Goal: Information Seeking & Learning: Learn about a topic

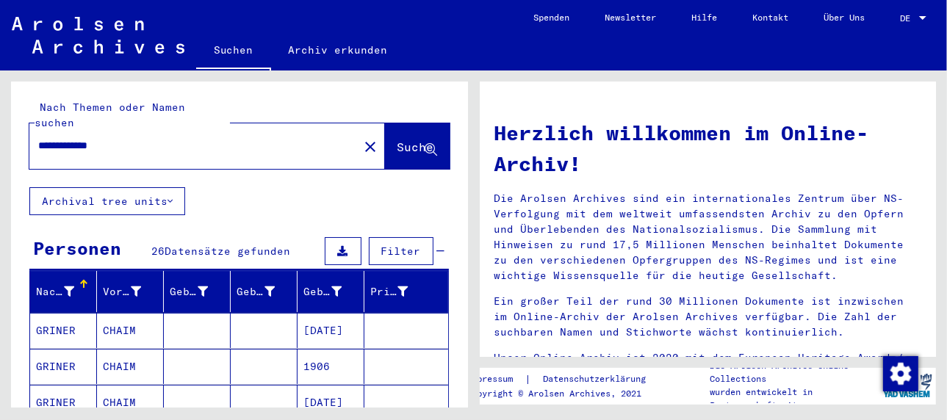
scroll to position [220, 0]
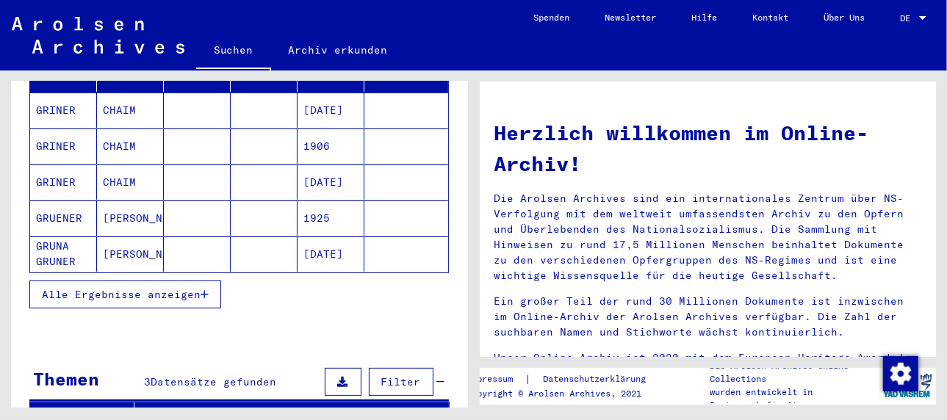
click at [113, 236] on mat-cell "[PERSON_NAME]" at bounding box center [130, 253] width 67 height 35
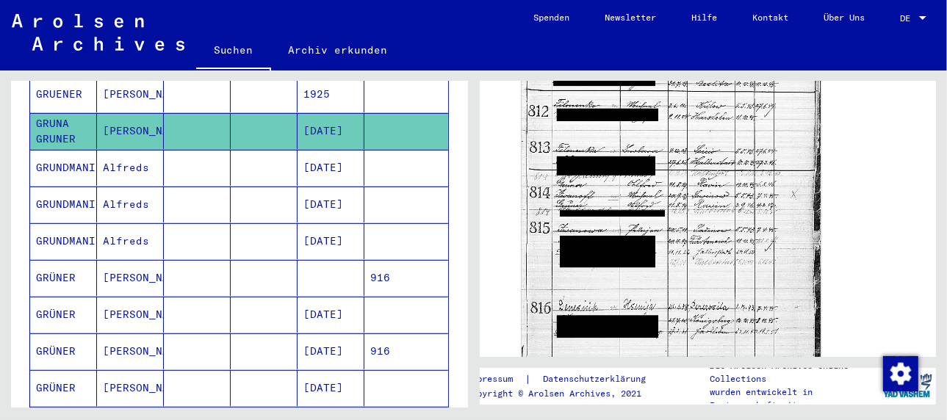
scroll to position [367, 0]
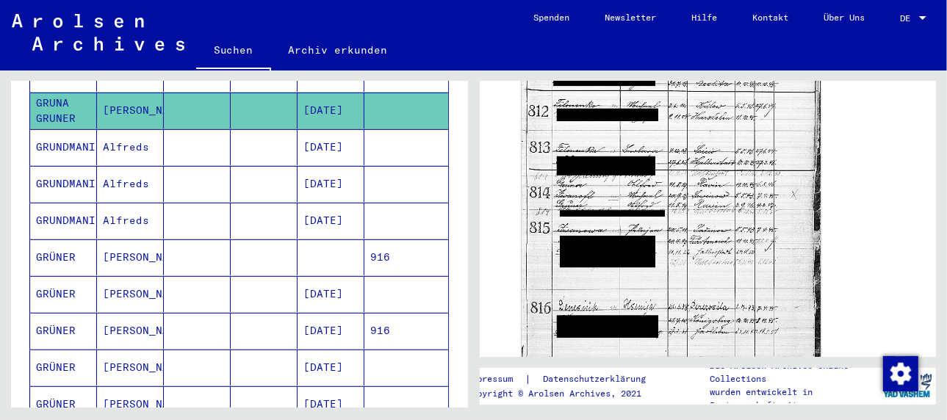
click at [208, 276] on mat-cell at bounding box center [197, 294] width 67 height 36
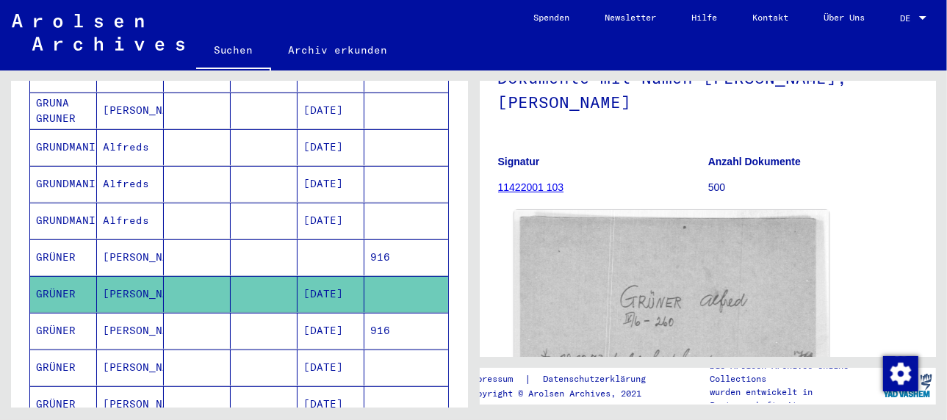
scroll to position [73, 0]
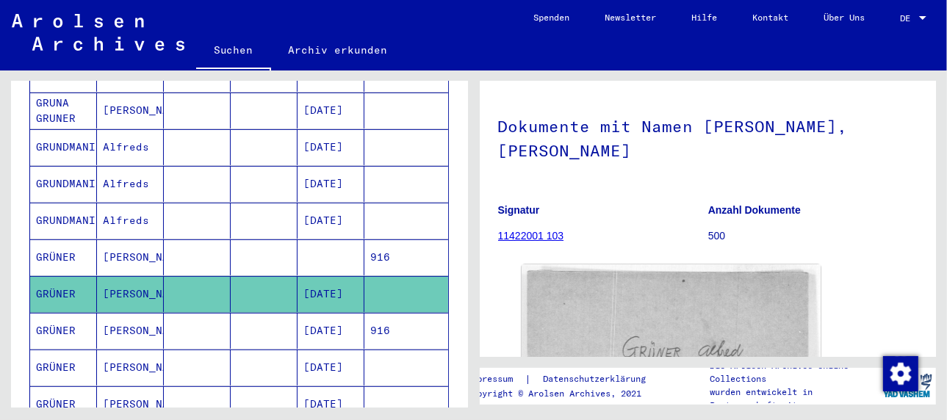
click at [535, 235] on link "11422001 103" at bounding box center [531, 236] width 66 height 12
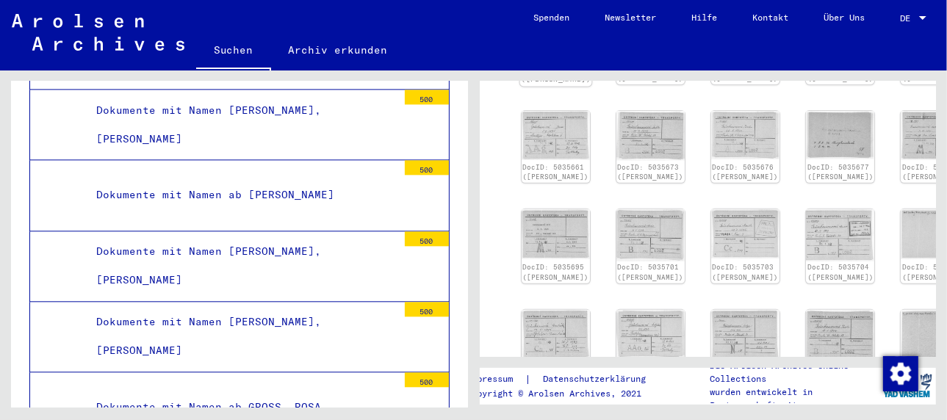
scroll to position [220, 0]
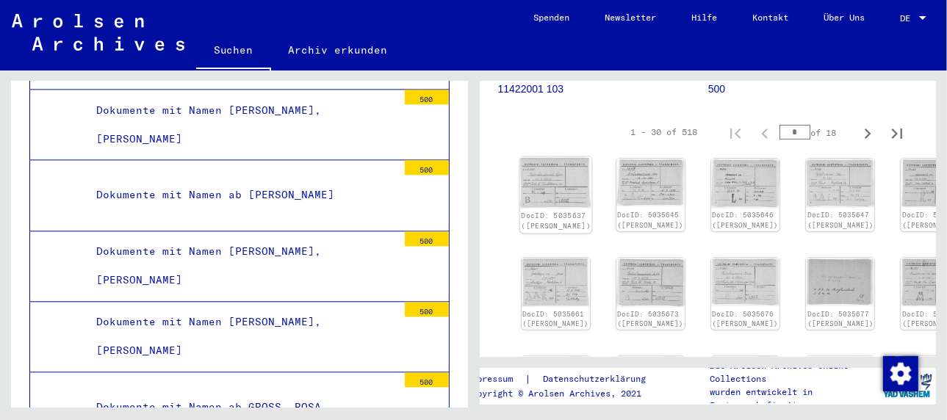
click at [549, 176] on img at bounding box center [555, 183] width 72 height 52
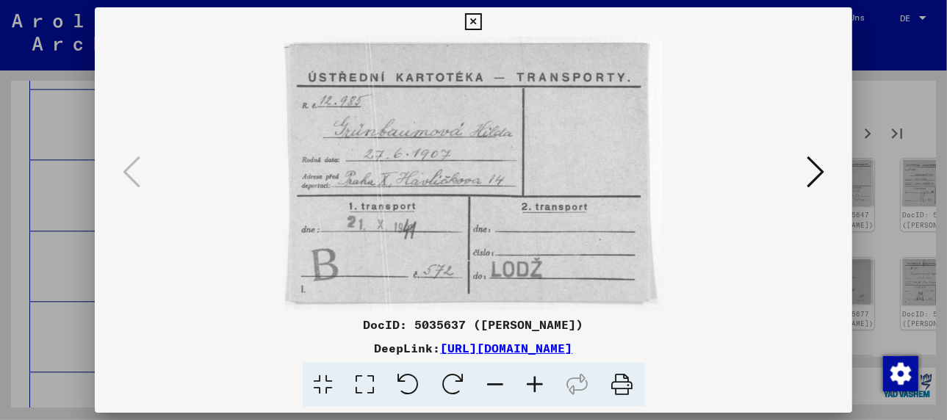
click at [549, 176] on img at bounding box center [473, 173] width 657 height 273
click at [820, 170] on icon at bounding box center [815, 171] width 18 height 35
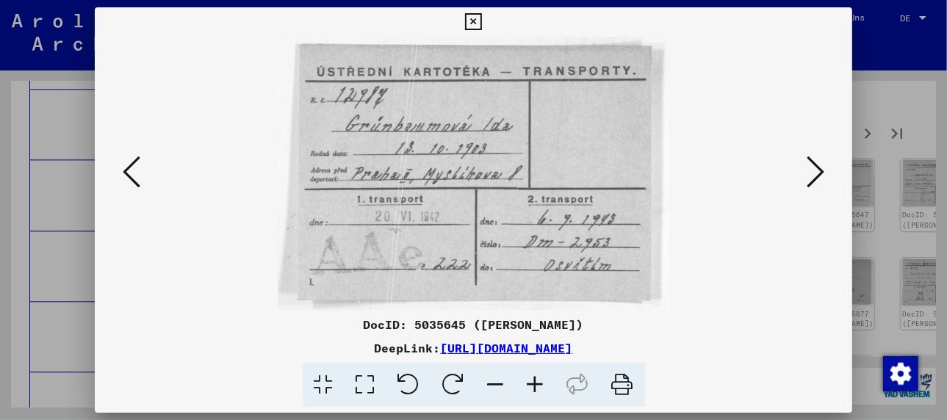
click at [820, 170] on icon at bounding box center [815, 171] width 18 height 35
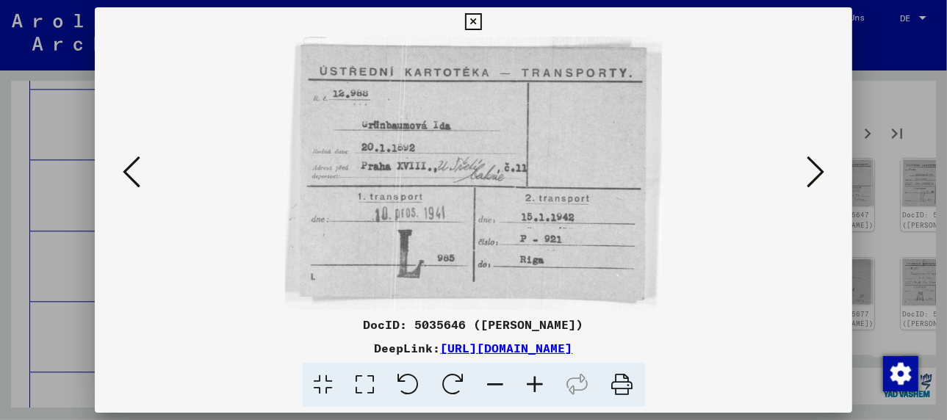
click at [817, 172] on icon at bounding box center [815, 171] width 18 height 35
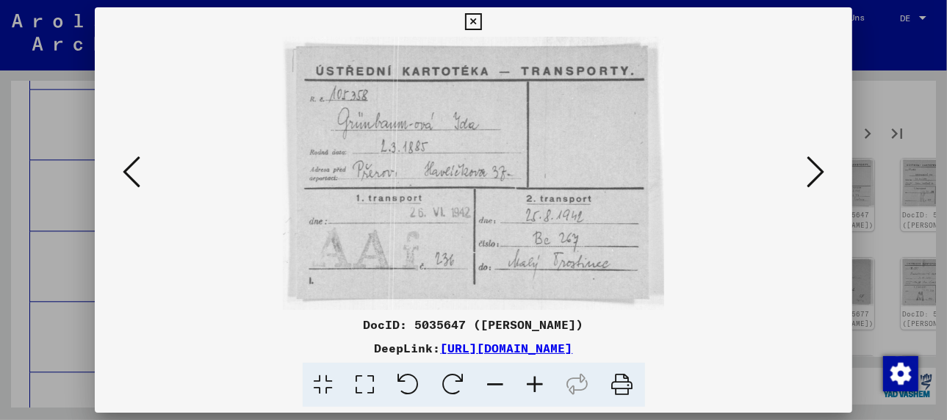
click at [817, 172] on icon at bounding box center [815, 171] width 18 height 35
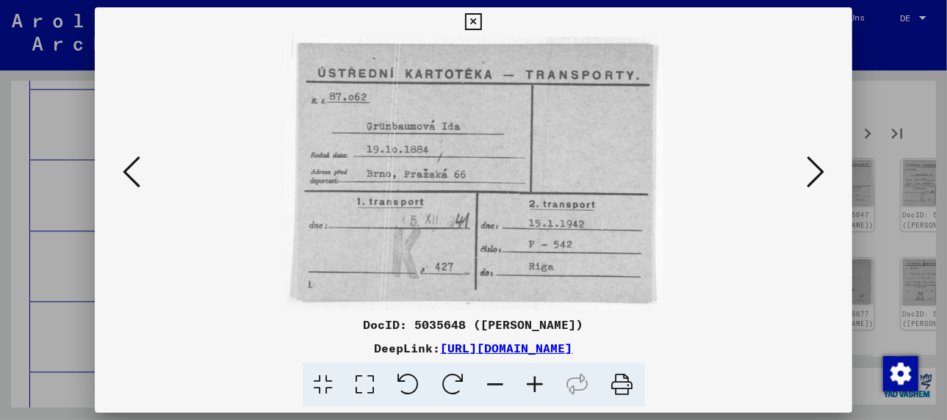
click at [817, 173] on icon at bounding box center [815, 171] width 18 height 35
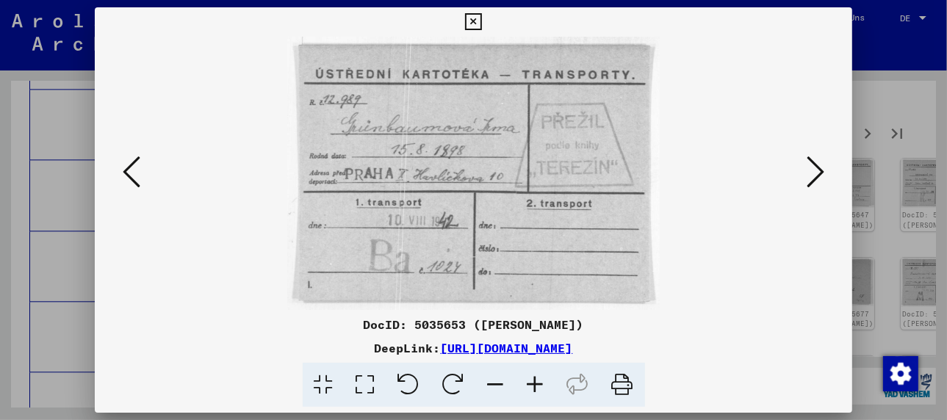
click at [816, 174] on icon at bounding box center [815, 171] width 18 height 35
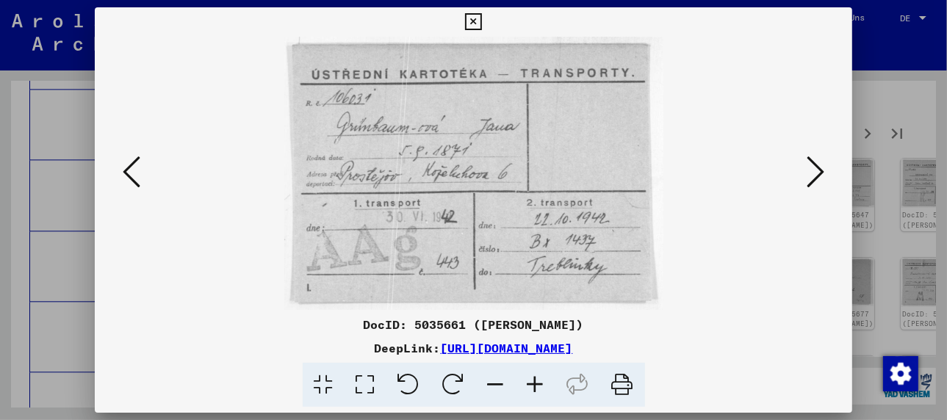
click at [815, 173] on icon at bounding box center [815, 171] width 18 height 35
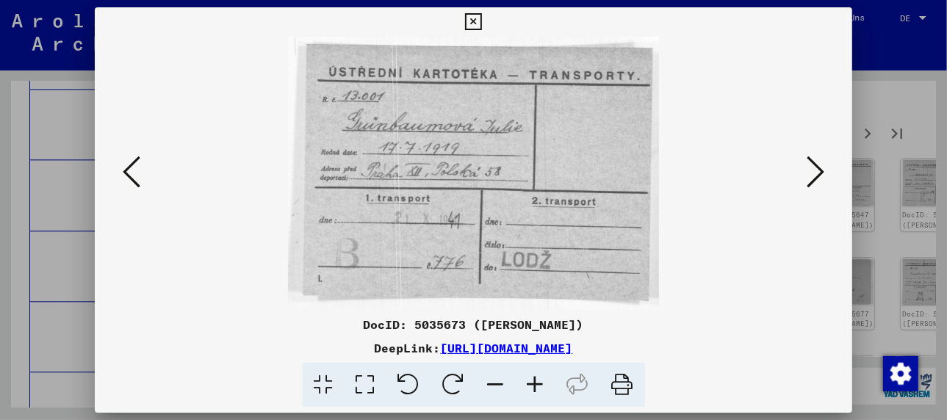
click at [815, 173] on icon at bounding box center [815, 171] width 18 height 35
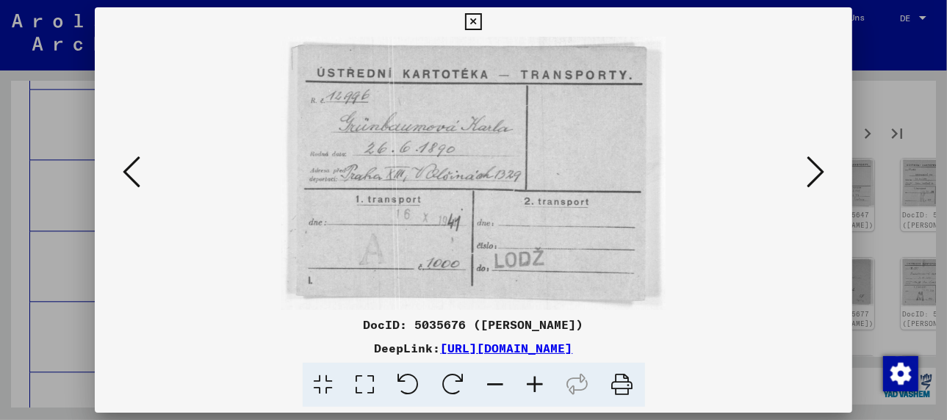
click at [815, 173] on icon at bounding box center [815, 171] width 18 height 35
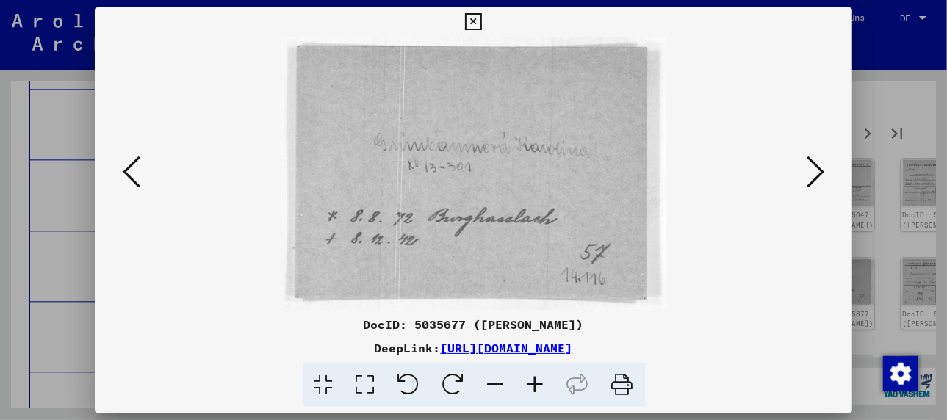
click at [814, 174] on icon at bounding box center [815, 171] width 18 height 35
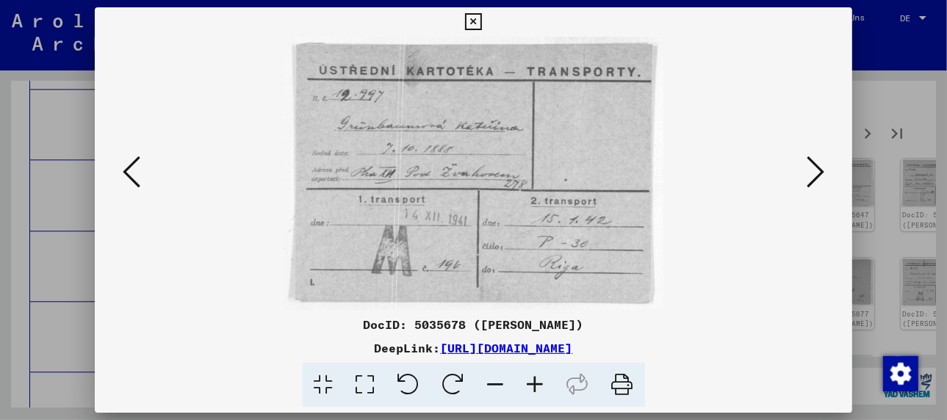
click at [814, 178] on icon at bounding box center [815, 171] width 18 height 35
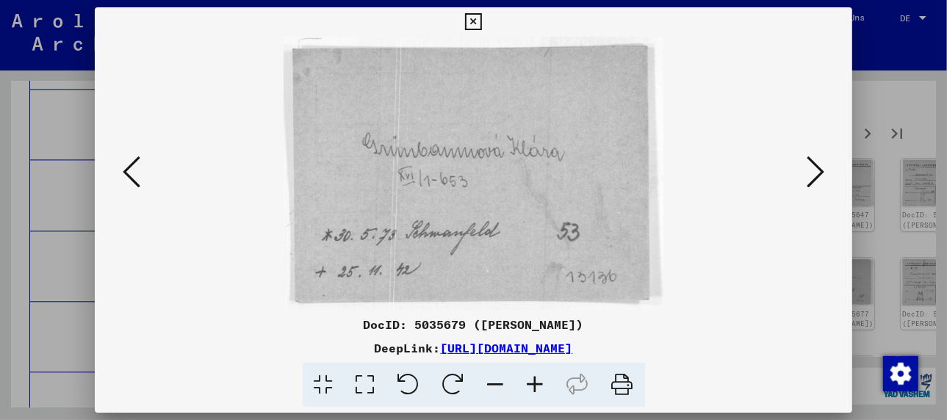
click at [819, 175] on icon at bounding box center [815, 171] width 18 height 35
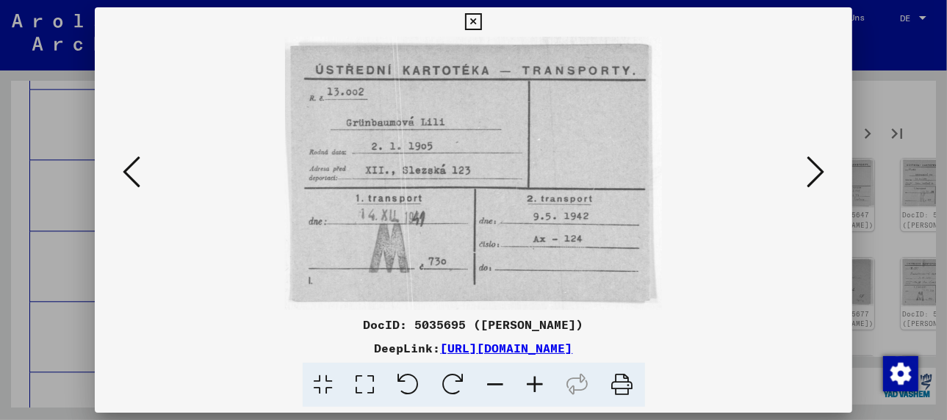
click at [818, 171] on icon at bounding box center [815, 171] width 18 height 35
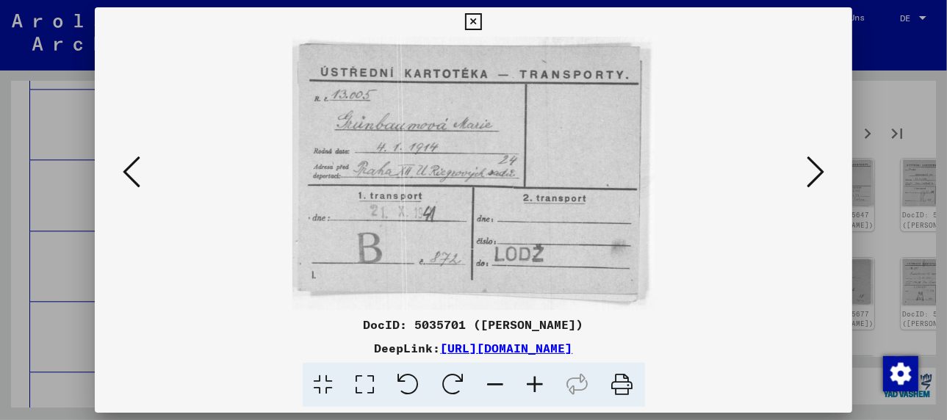
click at [818, 171] on icon at bounding box center [815, 171] width 18 height 35
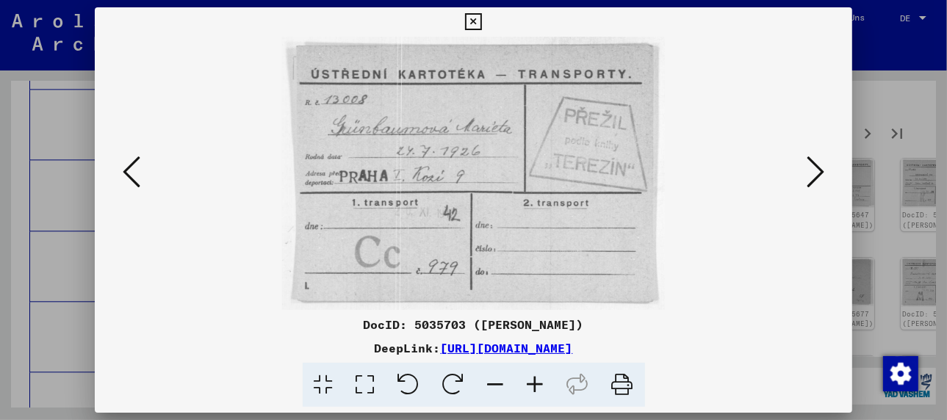
click at [818, 171] on icon at bounding box center [815, 171] width 18 height 35
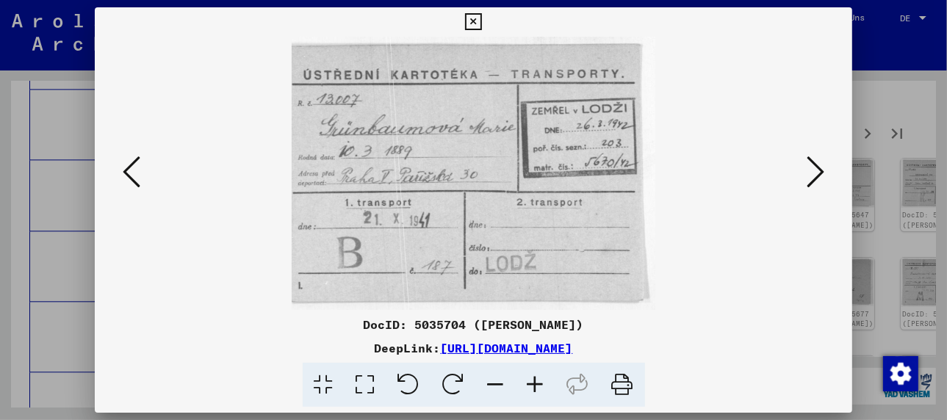
click at [818, 171] on icon at bounding box center [815, 171] width 18 height 35
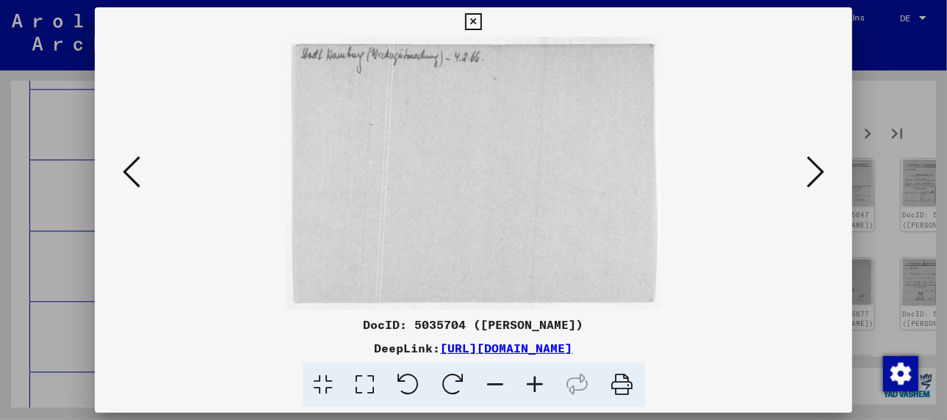
click at [818, 171] on icon at bounding box center [815, 171] width 18 height 35
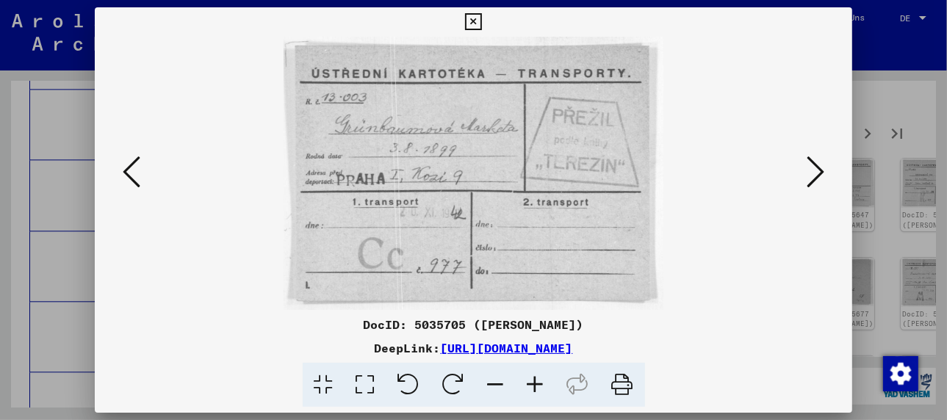
click at [818, 171] on icon at bounding box center [815, 171] width 18 height 35
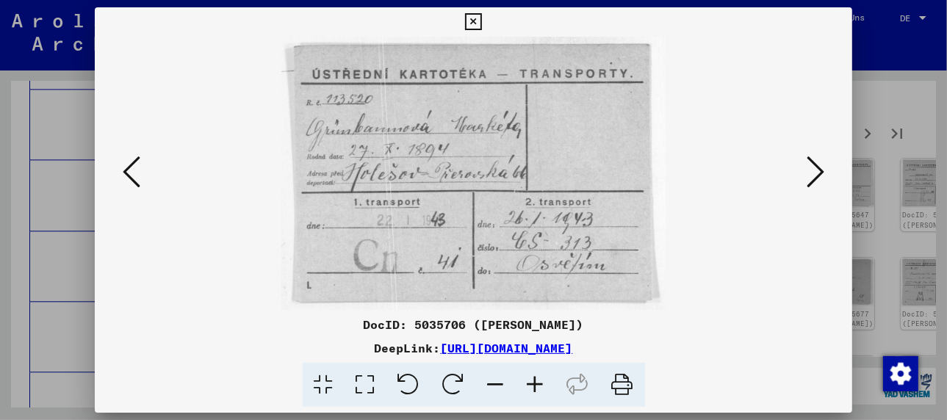
click at [818, 171] on icon at bounding box center [815, 171] width 18 height 35
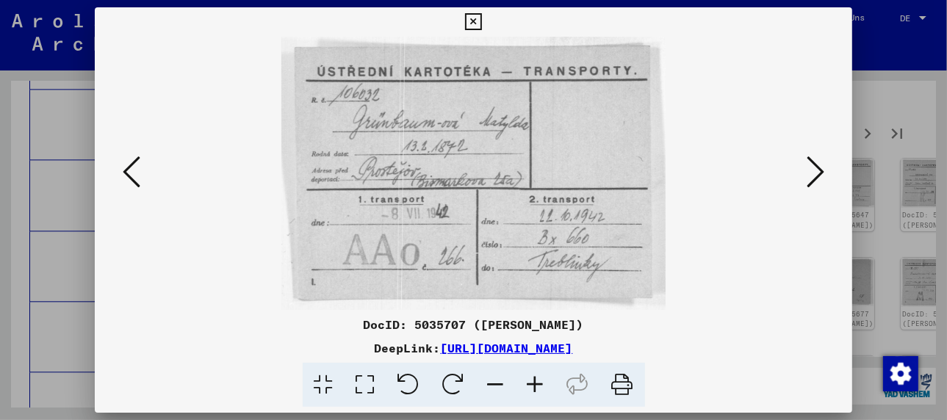
click at [818, 171] on icon at bounding box center [815, 171] width 18 height 35
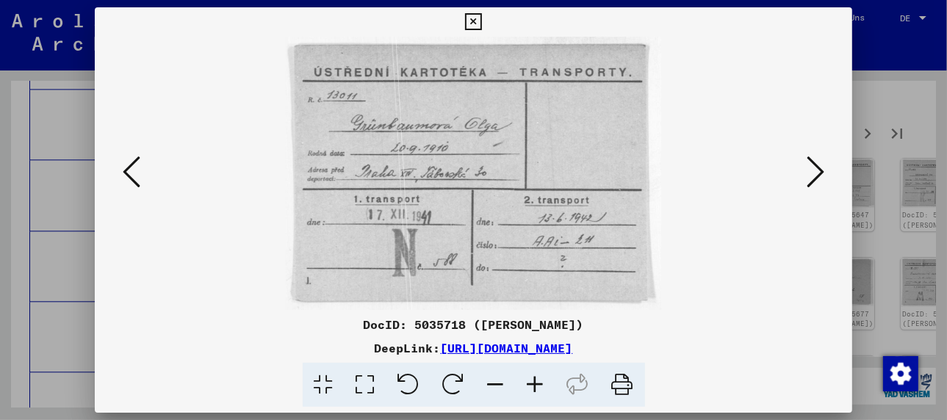
click at [818, 171] on icon at bounding box center [815, 171] width 18 height 35
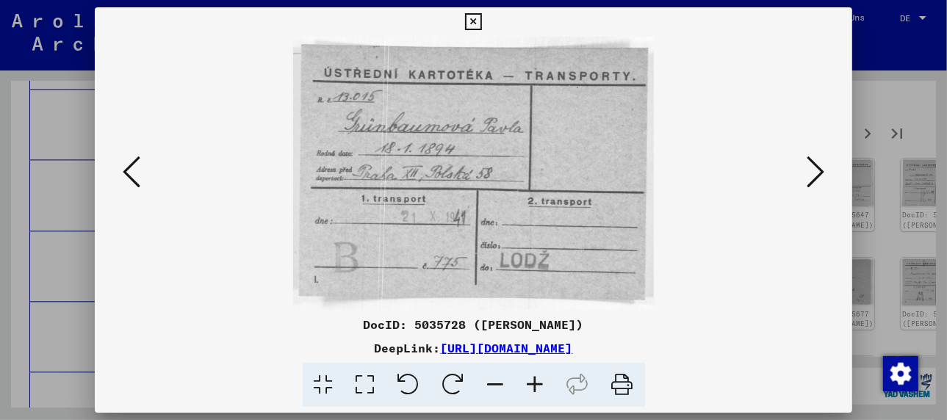
click at [818, 171] on icon at bounding box center [815, 171] width 18 height 35
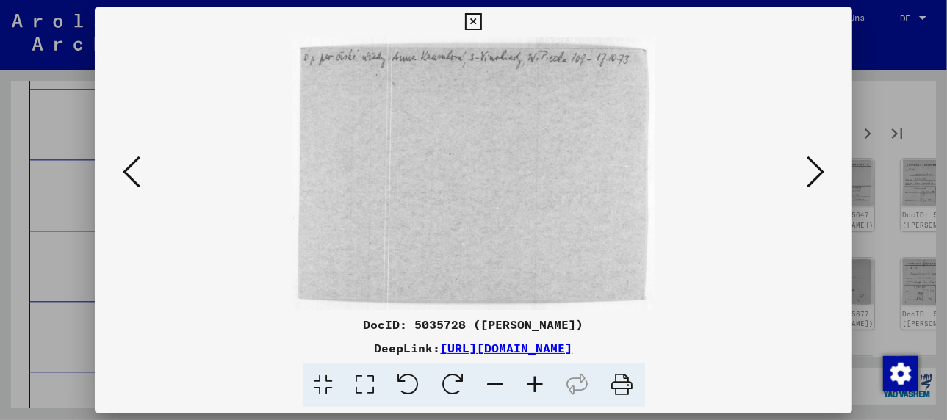
click at [818, 171] on icon at bounding box center [815, 171] width 18 height 35
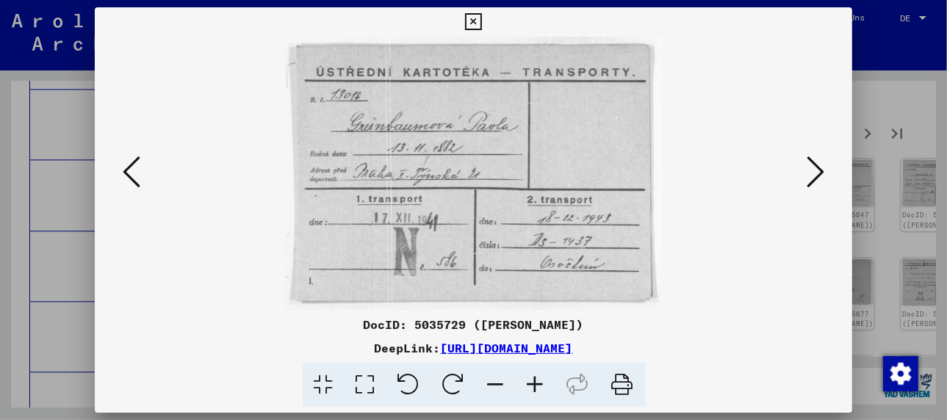
click at [818, 171] on icon at bounding box center [815, 171] width 18 height 35
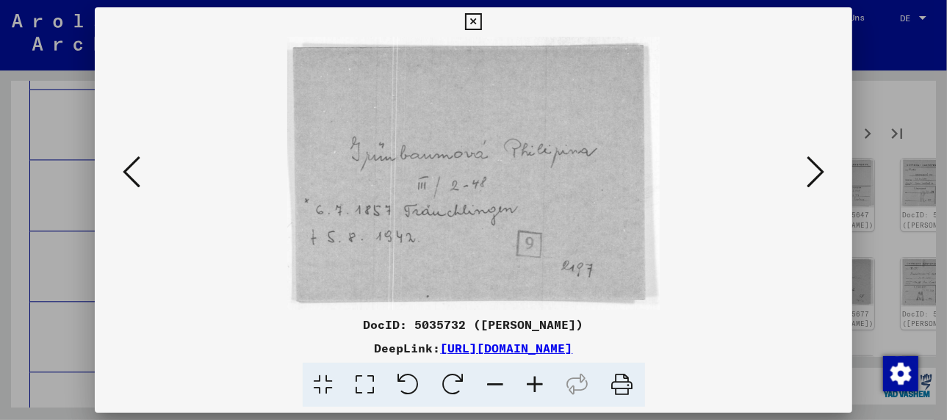
click at [818, 171] on icon at bounding box center [815, 171] width 18 height 35
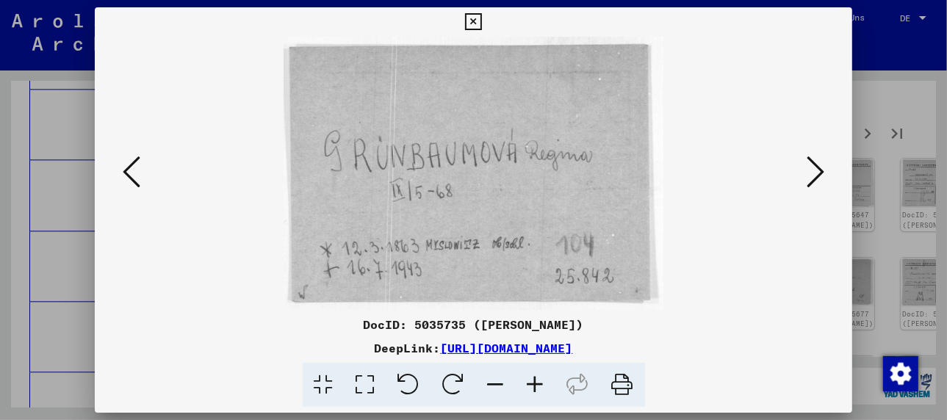
click at [818, 171] on icon at bounding box center [815, 171] width 18 height 35
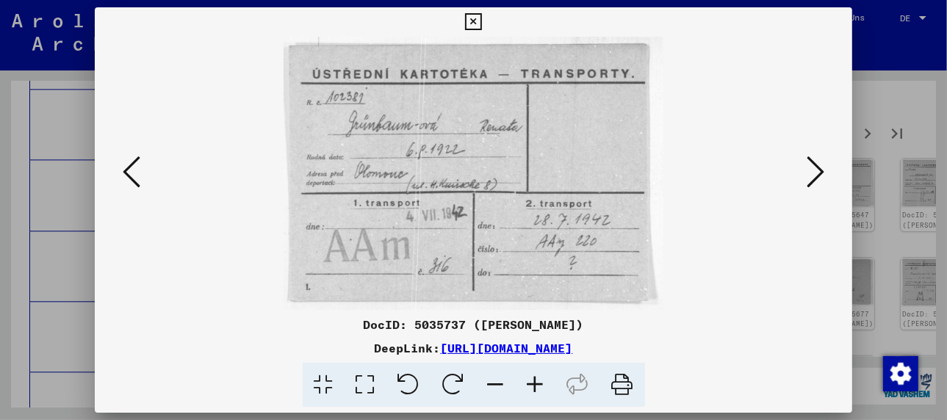
click at [818, 171] on icon at bounding box center [815, 171] width 18 height 35
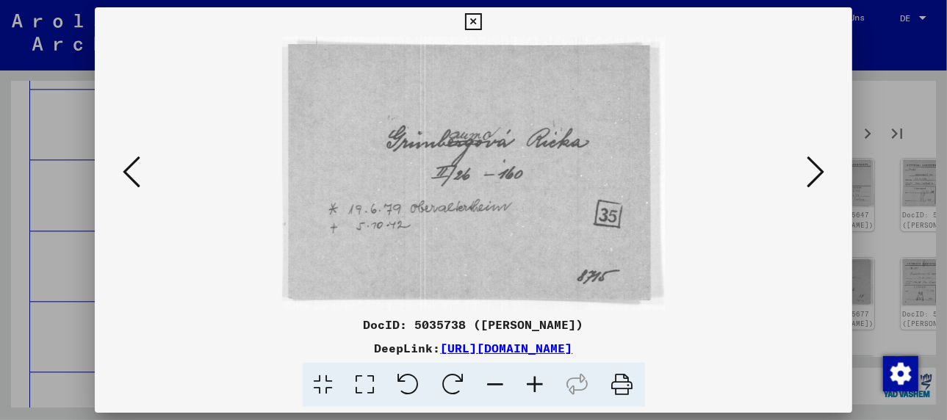
click at [818, 171] on icon at bounding box center [815, 171] width 18 height 35
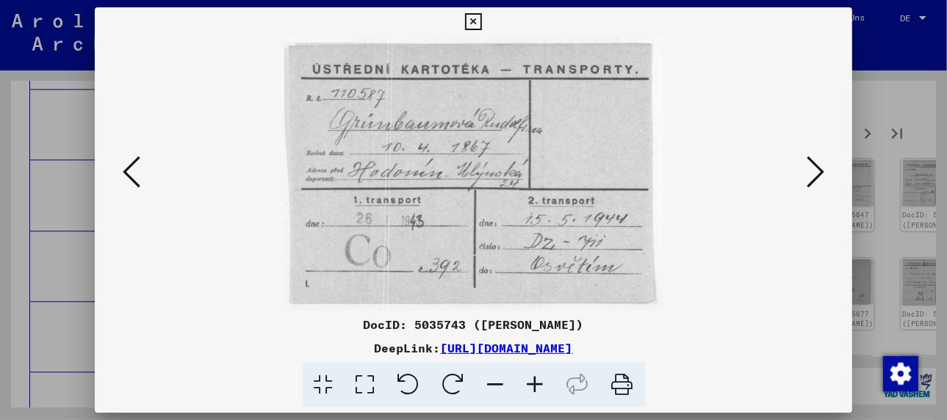
click at [818, 171] on icon at bounding box center [815, 171] width 18 height 35
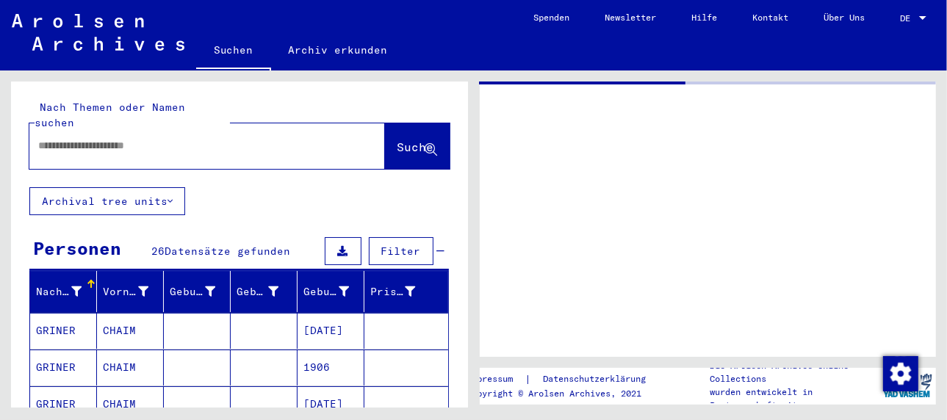
type input "*******"
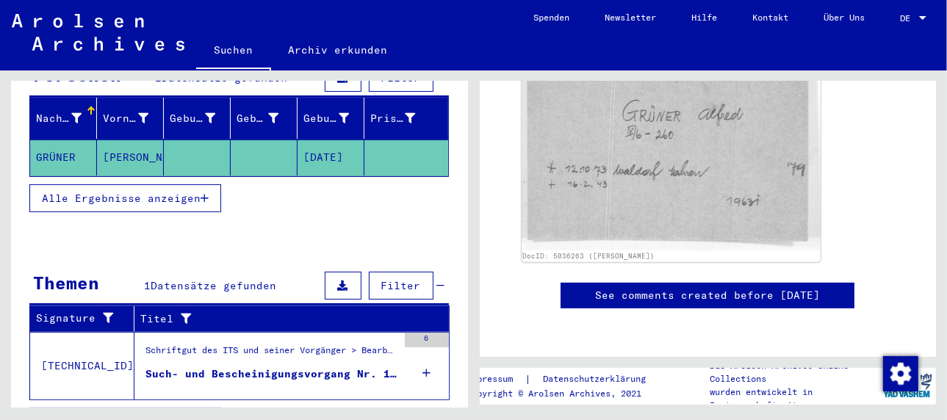
scroll to position [188, 0]
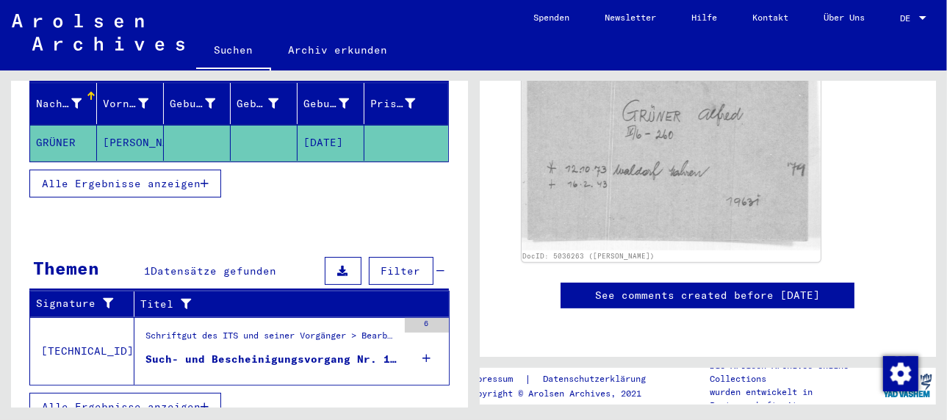
click at [234, 352] on div "Such- und Bescheinigungsvorgang Nr. 1.800.109 für [PERSON_NAME] geboren [DEMOGR…" at bounding box center [271, 359] width 252 height 15
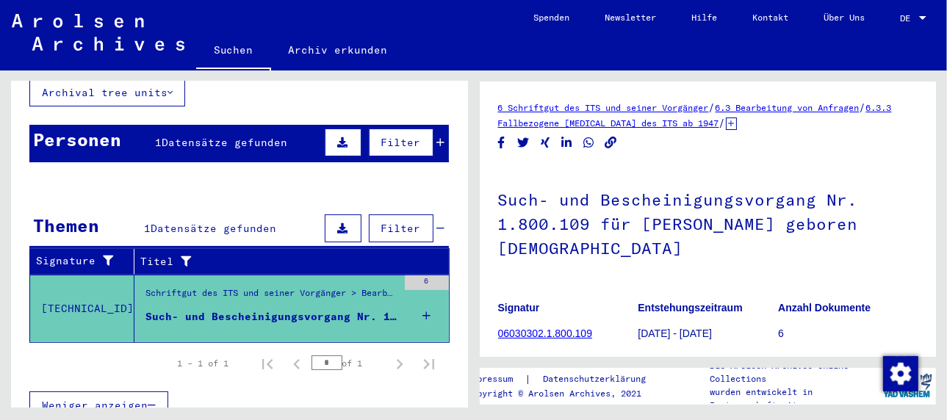
click at [767, 104] on link "6.3 Bearbeitung von Anfragen" at bounding box center [787, 107] width 144 height 11
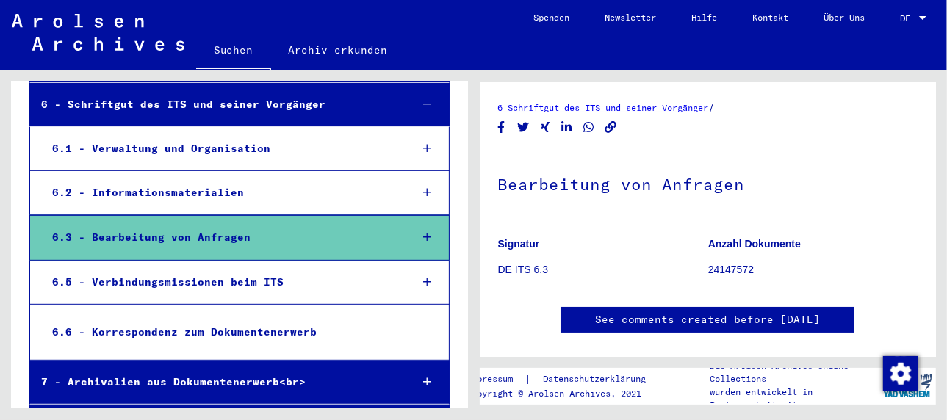
click at [191, 145] on div "6.1 - Verwaltung und Organisation" at bounding box center [220, 148] width 358 height 29
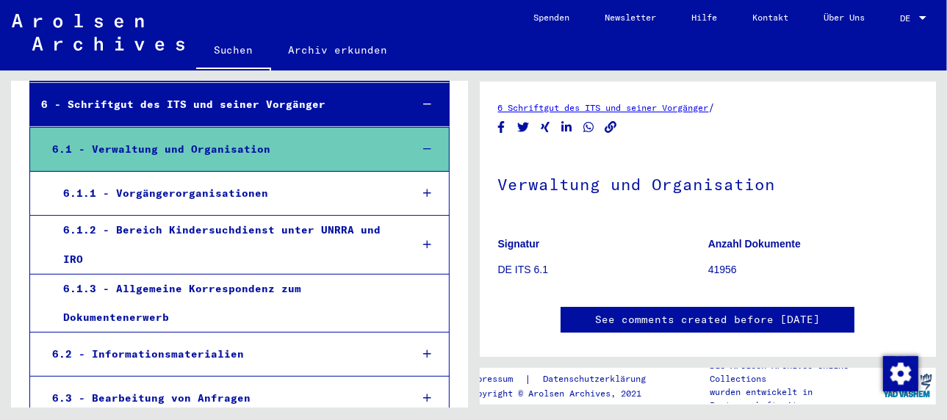
click at [599, 106] on link "6 Schriftgut des ITS und seiner Vorgänger" at bounding box center [603, 107] width 211 height 11
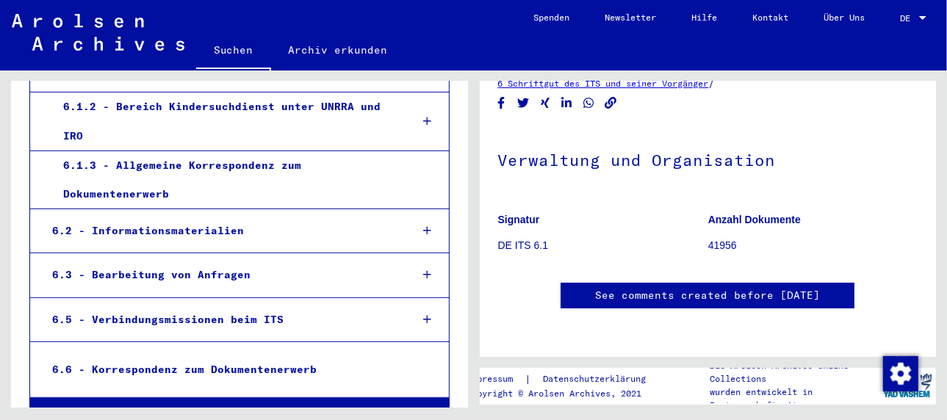
scroll to position [592, 0]
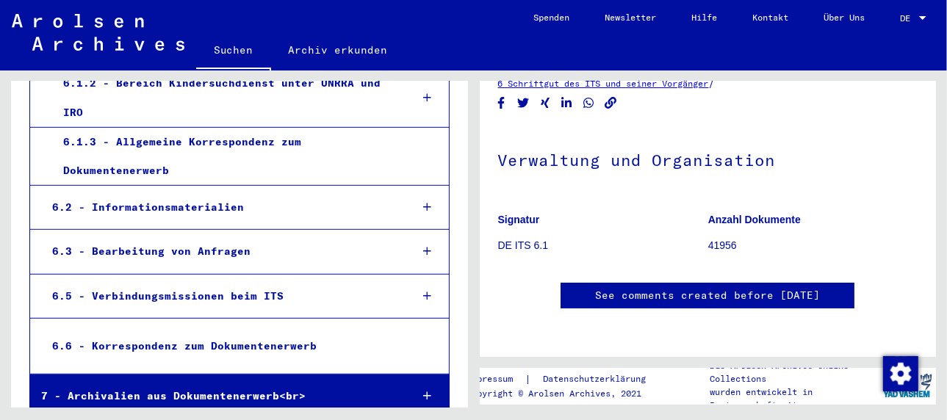
click at [166, 137] on div "6.1.3 - Allgemeine Korrespondenz zum Dokumentenerwerb" at bounding box center [224, 156] width 345 height 57
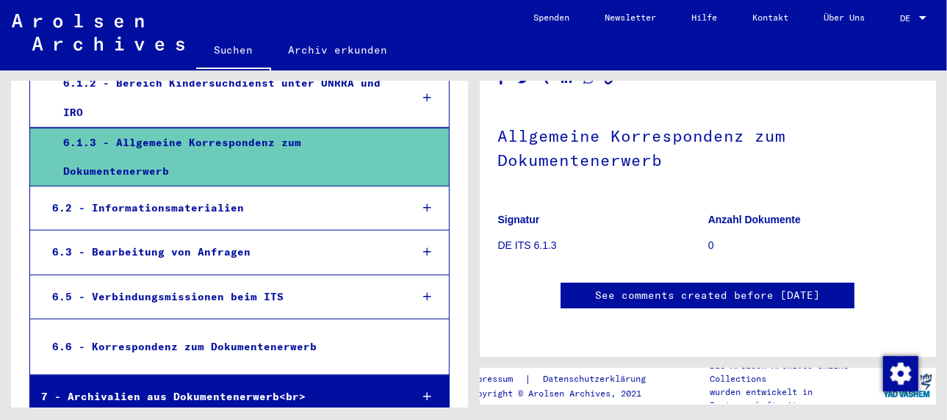
scroll to position [361, 0]
click at [216, 245] on div "6.3 - Bearbeitung von Anfragen" at bounding box center [220, 252] width 358 height 29
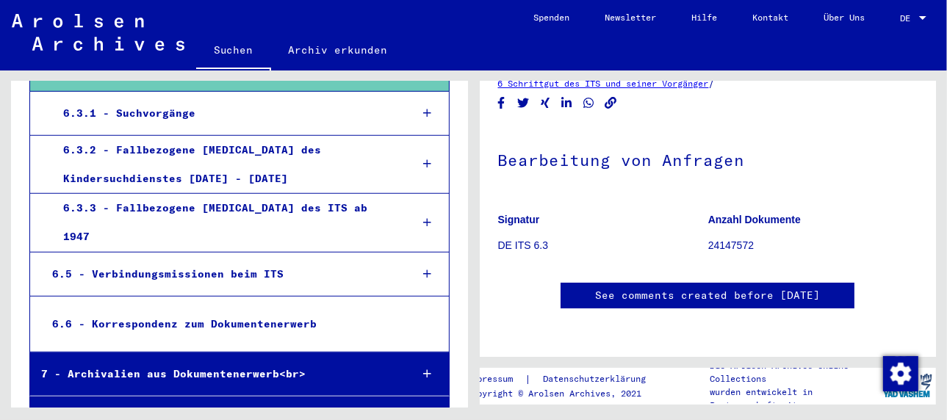
scroll to position [795, 0]
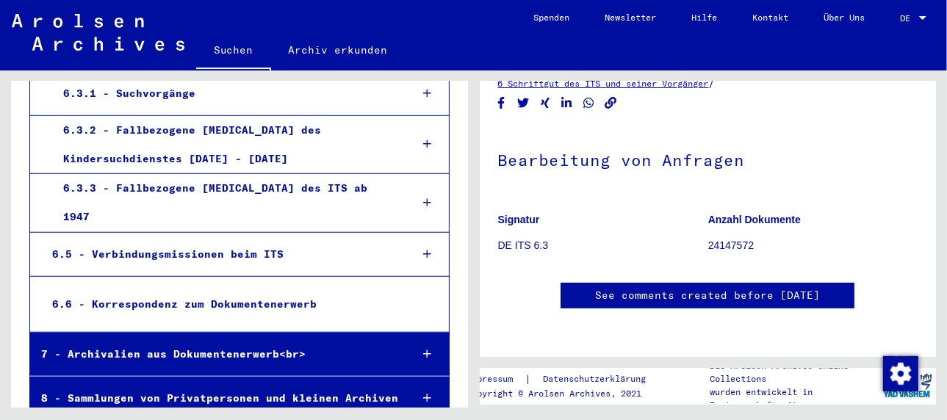
click at [274, 290] on div "6.6 - Korrespondenz zum Dokumentenerwerb" at bounding box center [219, 304] width 356 height 29
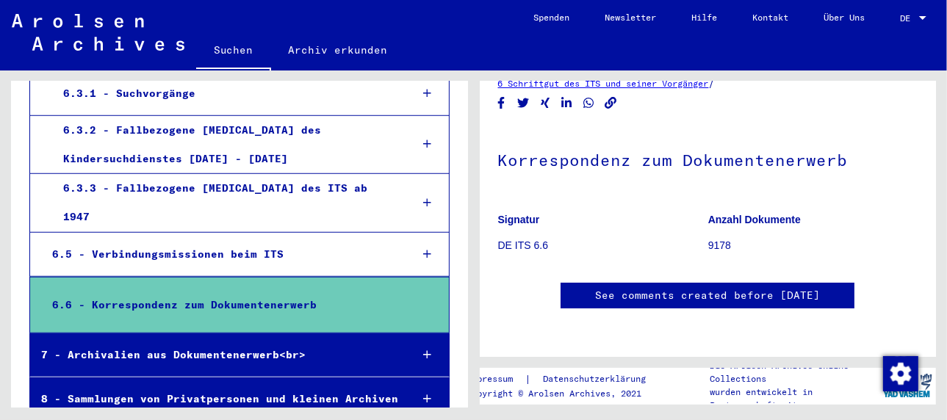
scroll to position [795, 0]
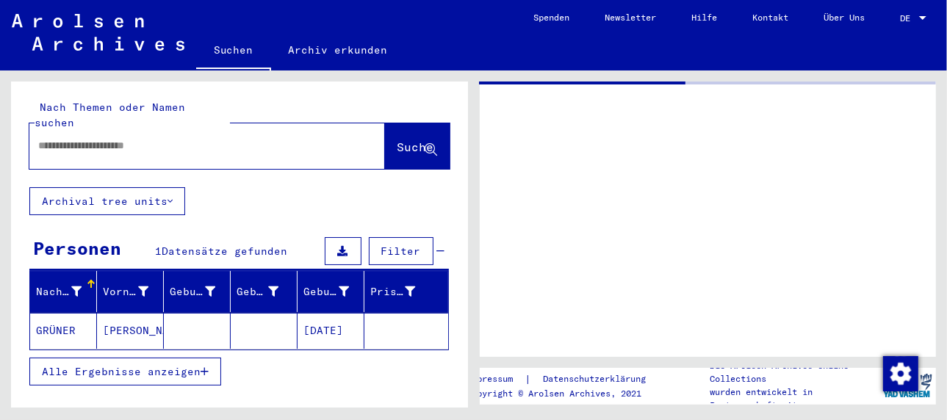
type input "*******"
